Goal: Information Seeking & Learning: Learn about a topic

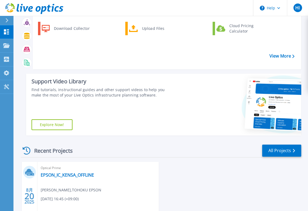
scroll to position [79, 0]
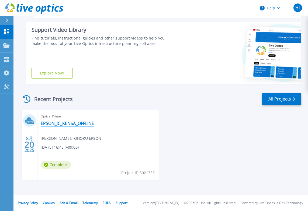
click at [69, 126] on link "EPSON_IC_KENSA_OFFLINE" at bounding box center [67, 123] width 53 height 5
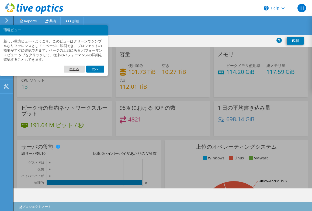
click at [77, 68] on link "閉じる" at bounding box center [74, 69] width 21 height 7
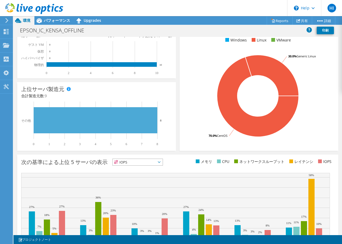
scroll to position [136, 0]
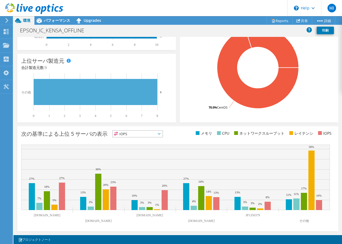
click at [159, 133] on icon at bounding box center [159, 134] width 3 height 2
click at [178, 130] on ul "メモリ CPU ネットワークスループット レイテンシ IOPS" at bounding box center [256, 133] width 157 height 6
click at [303, 211] on text "その他" at bounding box center [305, 221] width 10 height 4
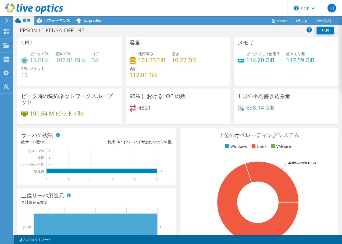
scroll to position [0, 0]
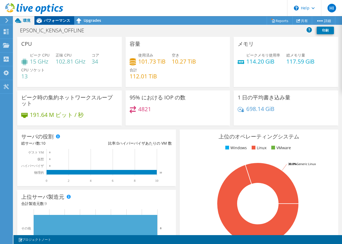
click at [47, 20] on span "パフォーマンス" at bounding box center [57, 20] width 26 height 5
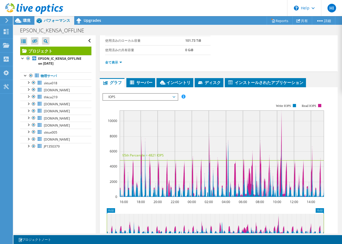
scroll to position [73, 0]
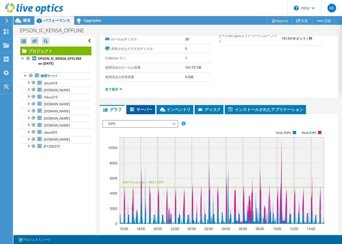
click at [135, 110] on icon at bounding box center [132, 109] width 5 height 5
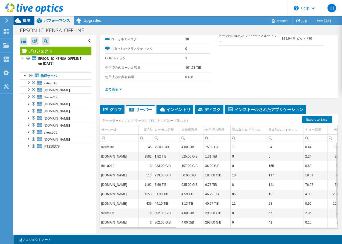
click at [24, 20] on span "環境" at bounding box center [27, 20] width 8 height 5
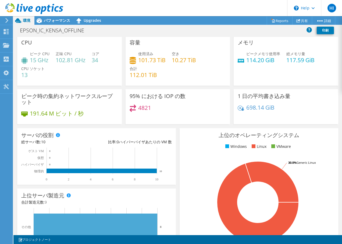
scroll to position [0, 0]
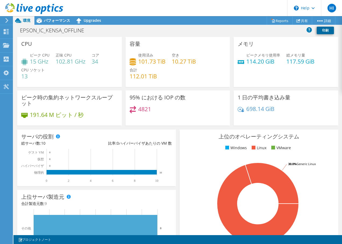
click at [311, 31] on link "印刷" at bounding box center [325, 31] width 17 height 8
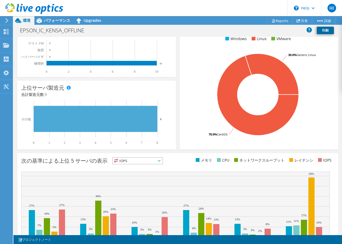
scroll to position [136, 0]
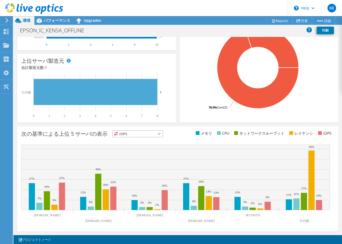
click at [162, 133] on span "IOPS" at bounding box center [138, 134] width 50 height 6
click at [141, 134] on span "IOPS" at bounding box center [138, 134] width 50 height 6
click at [191, 96] on rect at bounding box center [258, 67] width 149 height 94
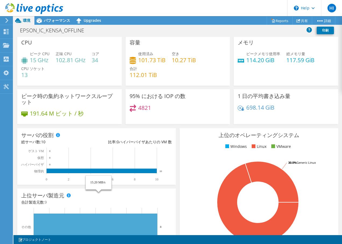
scroll to position [0, 0]
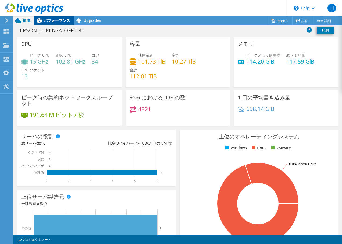
click at [49, 20] on span "パフォーマンス" at bounding box center [57, 20] width 26 height 5
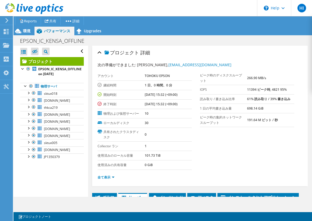
click at [297, 52] on div "プロジェクト 詳細" at bounding box center [199, 53] width 205 height 12
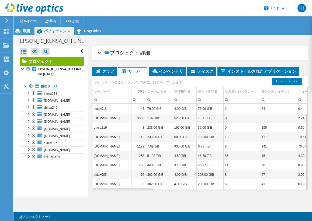
scroll to position [14, 0]
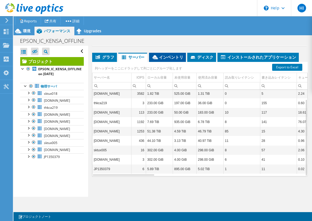
click at [174, 57] on span "インベントリ" at bounding box center [167, 56] width 31 height 5
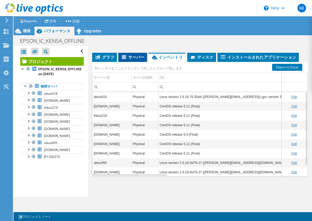
click at [134, 56] on span "サーバー" at bounding box center [132, 56] width 23 height 5
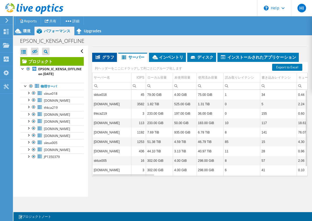
click at [110, 58] on span "グラフ" at bounding box center [104, 56] width 19 height 5
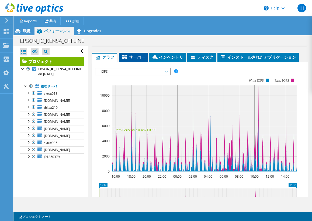
click at [132, 59] on span "サーバー" at bounding box center [132, 56] width 23 height 5
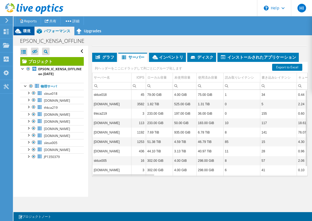
click at [27, 31] on span "環境" at bounding box center [27, 30] width 8 height 5
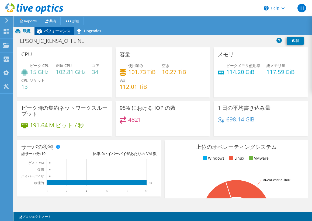
click at [54, 31] on span "パフォーマンス" at bounding box center [57, 30] width 26 height 5
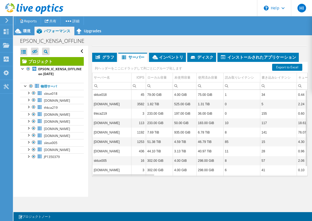
scroll to position [0, 0]
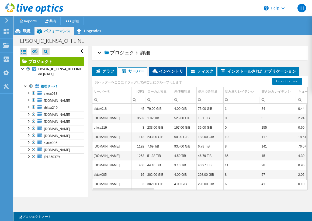
click at [171, 71] on span "インベントリ" at bounding box center [167, 70] width 31 height 5
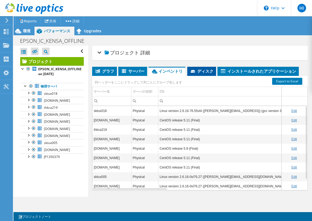
click at [201, 72] on span "ディスク" at bounding box center [201, 70] width 23 height 5
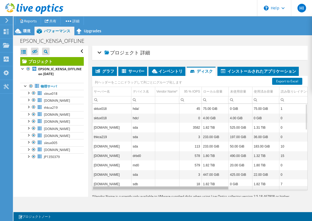
drag, startPoint x: 185, startPoint y: 189, endPoint x: 146, endPoint y: 176, distance: 40.8
click at [146, 176] on body "HI エンドユーザー [PERSON_NAME] [PERSON_NAME][EMAIL_ADDRESS][DOMAIN_NAME] TOHOKU EPSON…" at bounding box center [156, 110] width 312 height 221
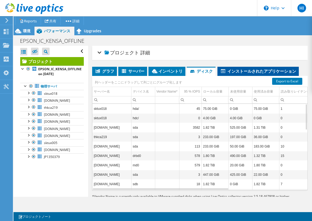
click at [229, 70] on span "インストールされたアプリケーション" at bounding box center [258, 70] width 76 height 5
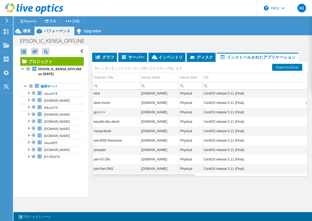
scroll to position [1971, 0]
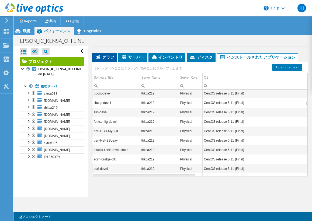
click at [103, 57] on span "グラフ" at bounding box center [104, 56] width 19 height 5
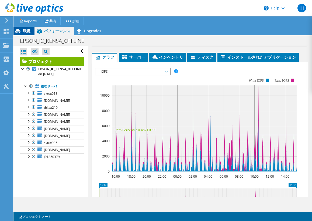
click at [23, 31] on icon at bounding box center [17, 30] width 9 height 9
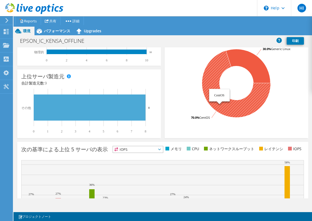
scroll to position [185, 0]
